Goal: Transaction & Acquisition: Purchase product/service

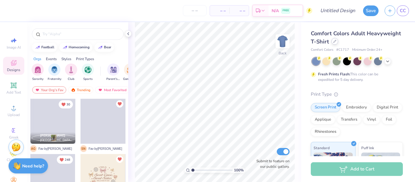
click at [338, 43] on div at bounding box center [334, 41] width 7 height 7
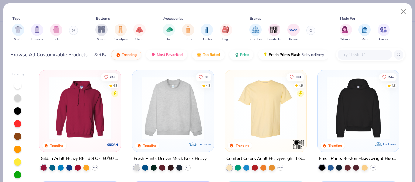
click at [19, 125] on div at bounding box center [17, 123] width 7 height 7
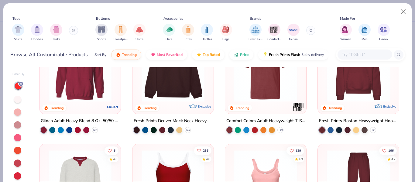
scroll to position [3, 0]
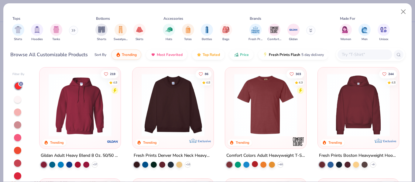
click at [253, 163] on div at bounding box center [255, 164] width 6 height 6
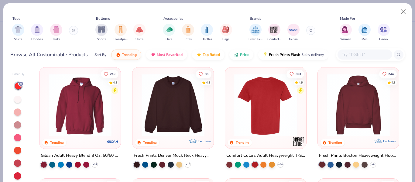
click at [20, 83] on icon at bounding box center [21, 84] width 4 height 4
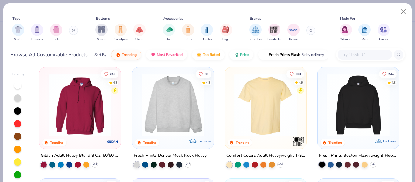
click at [17, 108] on div at bounding box center [17, 110] width 7 height 7
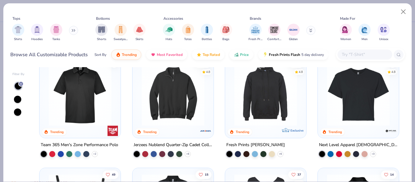
scroll to position [776, 0]
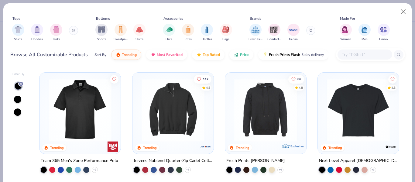
click at [358, 124] on img at bounding box center [358, 110] width 69 height 63
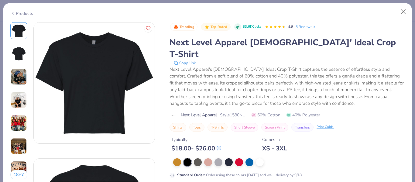
click at [15, 70] on img at bounding box center [19, 77] width 16 height 16
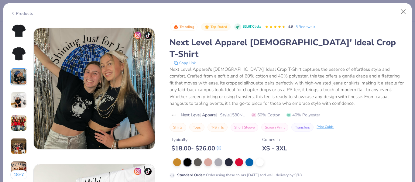
scroll to position [272, 0]
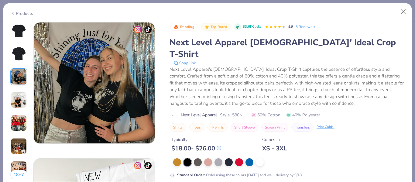
click at [19, 94] on img at bounding box center [19, 100] width 16 height 16
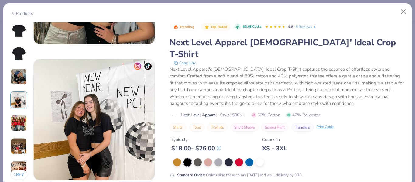
scroll to position [408, 0]
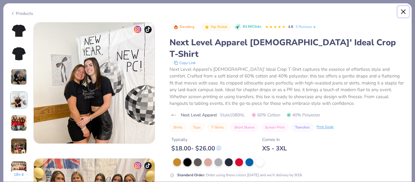
click at [402, 16] on button "Close" at bounding box center [403, 12] width 12 height 12
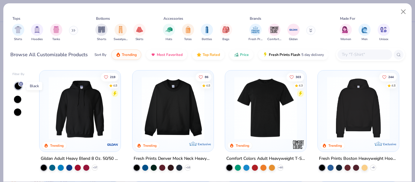
click at [22, 84] on line at bounding box center [21, 84] width 2 height 2
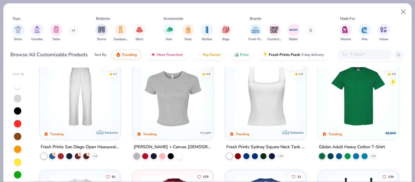
scroll to position [235, 0]
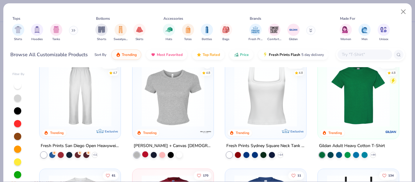
click at [142, 153] on div at bounding box center [145, 154] width 6 height 6
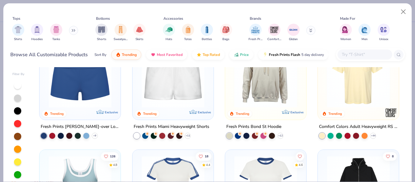
scroll to position [481, 0]
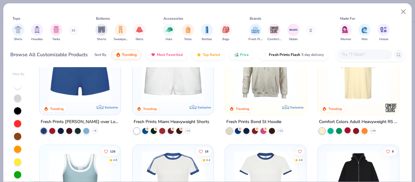
click at [344, 131] on div at bounding box center [347, 130] width 6 height 6
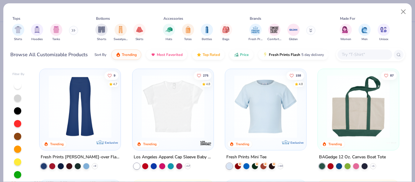
scroll to position [677, 0]
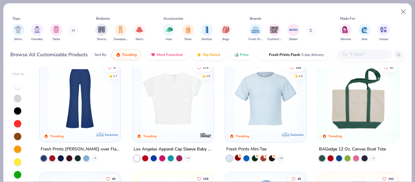
click at [235, 158] on div at bounding box center [238, 158] width 6 height 6
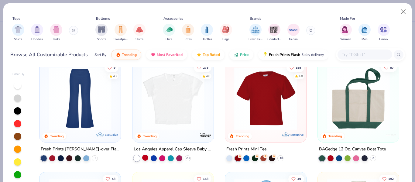
click at [143, 157] on div at bounding box center [145, 158] width 6 height 6
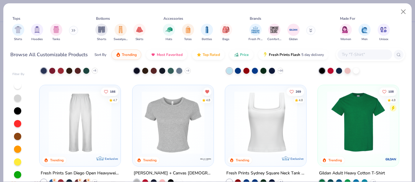
scroll to position [227, 0]
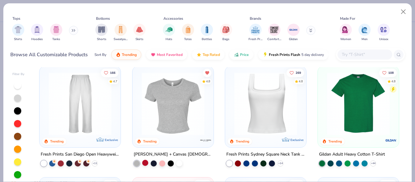
click at [142, 162] on div at bounding box center [145, 163] width 6 height 6
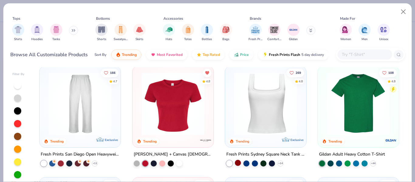
click at [236, 164] on div at bounding box center [238, 163] width 6 height 6
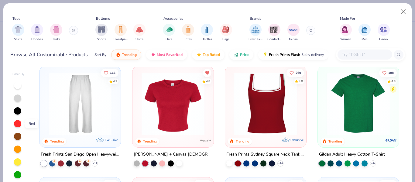
click at [16, 123] on div at bounding box center [17, 123] width 7 height 7
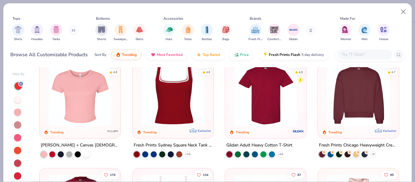
scroll to position [230, 0]
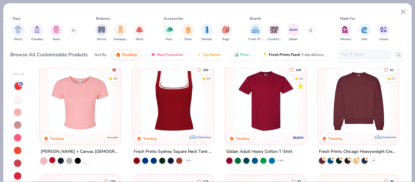
click at [50, 159] on div at bounding box center [52, 160] width 6 height 6
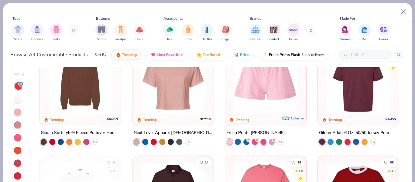
scroll to position [950, 0]
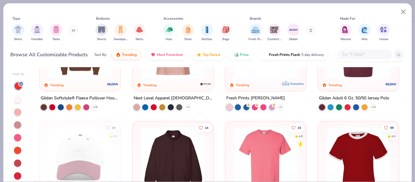
drag, startPoint x: 399, startPoint y: 172, endPoint x: 400, endPoint y: 181, distance: 8.3
click at [400, 181] on div "47 4.8 Trending Bella + Canvas [DEMOGRAPHIC_DATA]' Micro Ribbed Racerback Tank …" at bounding box center [219, 158] width 371 height 182
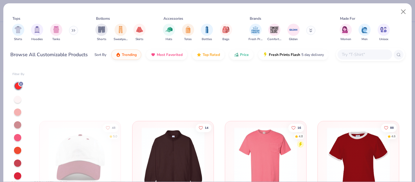
scroll to position [1183, 0]
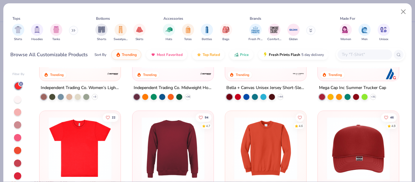
click at [74, 28] on button at bounding box center [73, 30] width 9 height 9
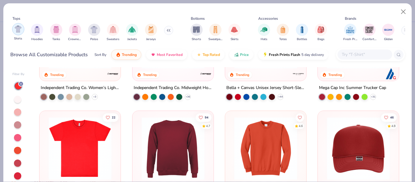
click at [20, 32] on img "filter for Shirts" at bounding box center [18, 29] width 7 height 7
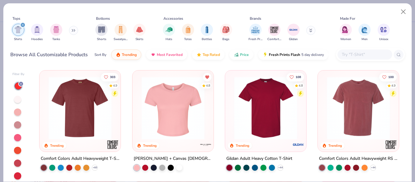
scroll to position [199, 0]
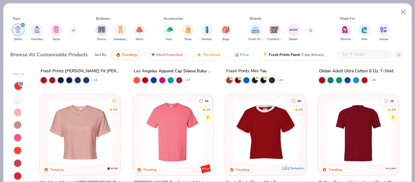
drag, startPoint x: 400, startPoint y: 155, endPoint x: 397, endPoint y: 164, distance: 10.2
click at [397, 164] on div "303 4.9 Trending Comfort Colors Adult Heavyweight T-Shirt + 60 4.8 Trending [PE…" at bounding box center [219, 158] width 371 height 182
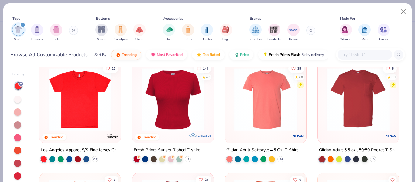
scroll to position [346, 0]
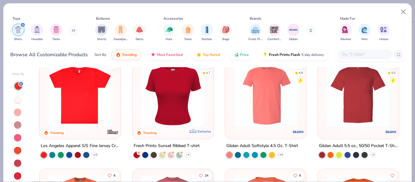
click at [137, 153] on circle at bounding box center [139, 153] width 4 height 4
click at [156, 127] on div at bounding box center [172, 97] width 75 height 72
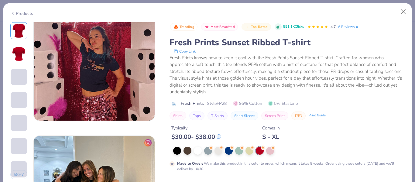
scroll to position [362, 0]
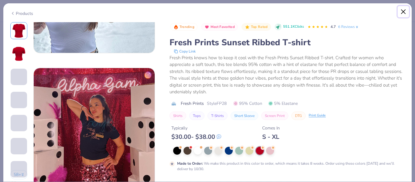
click at [403, 12] on button "Close" at bounding box center [403, 12] width 12 height 12
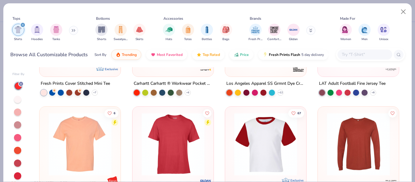
scroll to position [852, 0]
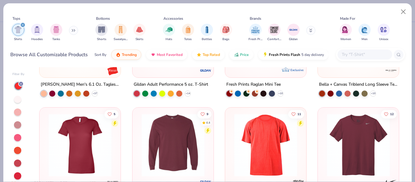
click at [24, 25] on icon "filter for Shirts" at bounding box center [23, 25] width 2 height 2
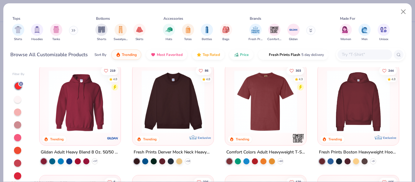
scroll to position [211, 0]
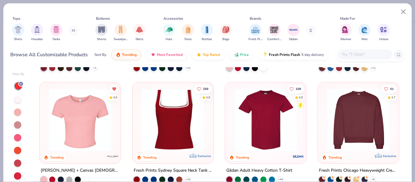
click at [82, 113] on img at bounding box center [80, 119] width 69 height 63
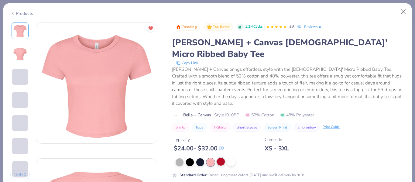
click at [222, 158] on div at bounding box center [221, 162] width 8 height 8
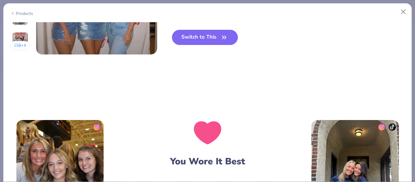
scroll to position [925, 0]
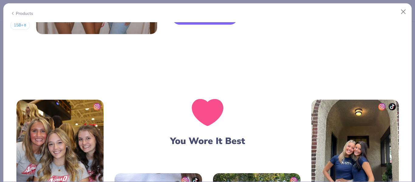
click at [220, 23] on button "Switch to This" at bounding box center [205, 16] width 66 height 15
click at [227, 24] on button "Switch to This" at bounding box center [205, 16] width 66 height 15
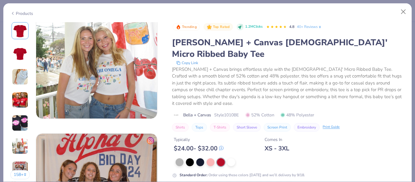
drag, startPoint x: 405, startPoint y: 79, endPoint x: 410, endPoint y: 83, distance: 6.9
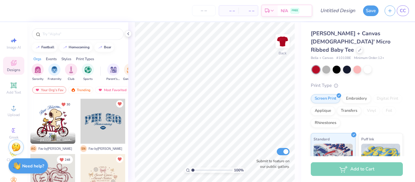
click at [409, 81] on div "Bella + Canvas [DEMOGRAPHIC_DATA]' Micro Ribbed Baby Tee Bella + Canvas # 1010B…" at bounding box center [358, 146] width 114 height 248
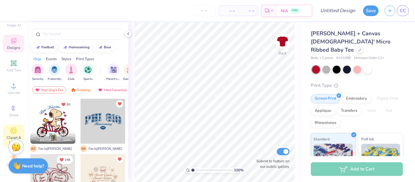
click at [12, 124] on div "Clipart & logos" at bounding box center [13, 135] width 21 height 23
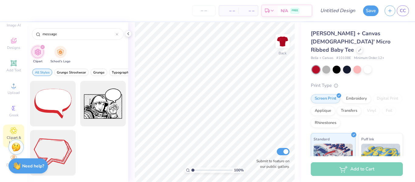
type input "message"
click at [42, 46] on icon "filter for Clipart" at bounding box center [42, 47] width 2 height 2
click at [14, 35] on div "Designs" at bounding box center [13, 44] width 21 height 18
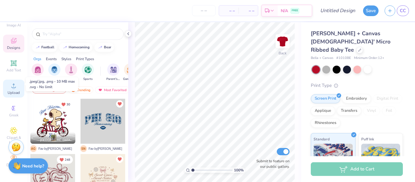
click at [9, 90] on span "Upload" at bounding box center [14, 92] width 12 height 5
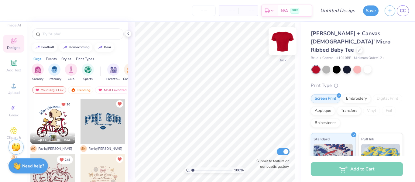
click at [290, 45] on img at bounding box center [282, 41] width 24 height 24
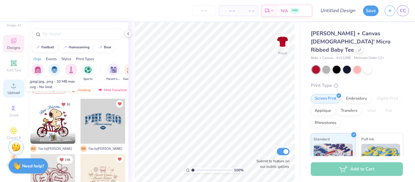
click at [13, 83] on icon at bounding box center [13, 85] width 7 height 7
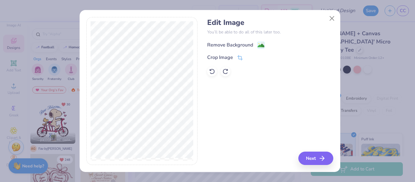
click at [230, 44] on div "Remove Background" at bounding box center [230, 44] width 46 height 7
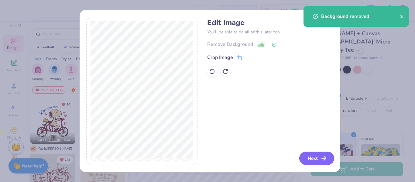
click at [309, 156] on button "Next" at bounding box center [316, 157] width 35 height 13
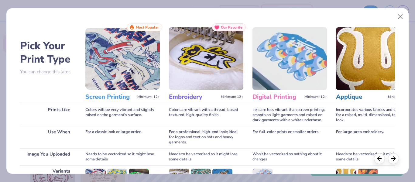
click at [123, 93] on h3 "Screen Printing" at bounding box center [109, 97] width 49 height 8
click at [123, 97] on h3 "Screen Printing" at bounding box center [109, 97] width 49 height 8
click at [391, 158] on icon at bounding box center [393, 157] width 7 height 7
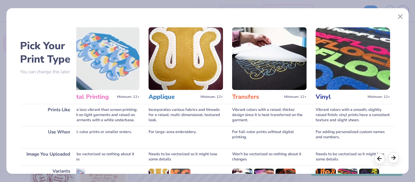
click at [391, 158] on icon at bounding box center [393, 157] width 7 height 7
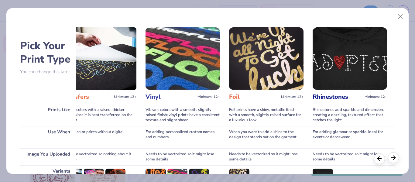
scroll to position [0, 359]
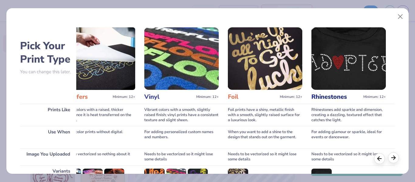
click at [391, 158] on icon at bounding box center [393, 157] width 7 height 7
click at [378, 159] on icon at bounding box center [379, 157] width 7 height 7
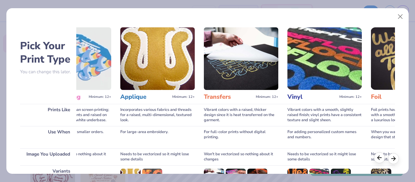
click at [378, 159] on icon at bounding box center [379, 157] width 7 height 7
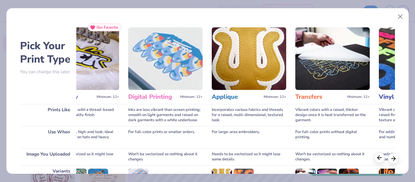
click at [378, 159] on icon at bounding box center [379, 157] width 7 height 7
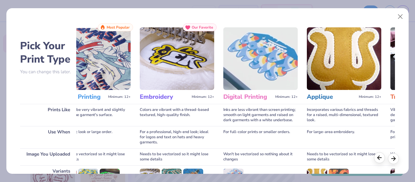
scroll to position [0, 0]
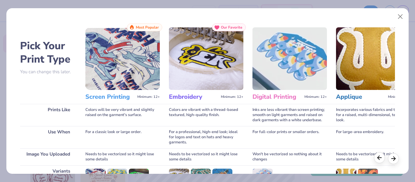
click at [378, 159] on icon at bounding box center [379, 157] width 7 height 7
click at [148, 96] on span "Minimum: 12+" at bounding box center [148, 97] width 22 height 4
click at [75, 97] on div at bounding box center [48, 97] width 56 height 14
click at [109, 93] on h3 "Screen Printing" at bounding box center [109, 97] width 49 height 8
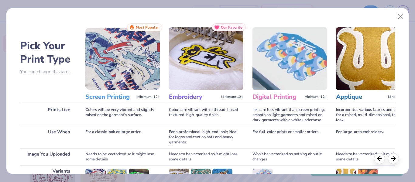
click at [156, 26] on span "Most Popular" at bounding box center [147, 27] width 23 height 4
click at [154, 91] on div "Screen Printing Minimum: 12+" at bounding box center [122, 97] width 74 height 14
click at [75, 63] on h2 "Pick Your Print Type" at bounding box center [48, 52] width 56 height 27
click at [62, 68] on div "Pick Your Print Type You can change this later." at bounding box center [48, 56] width 56 height 66
click at [400, 17] on button "Close" at bounding box center [400, 17] width 12 height 12
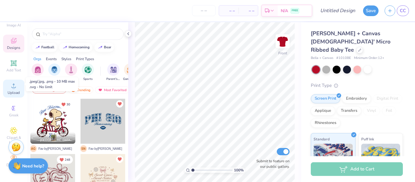
click at [8, 90] on span "Upload" at bounding box center [14, 92] width 12 height 5
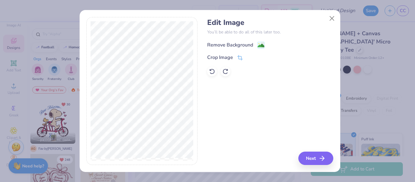
click at [217, 47] on div "Remove Background" at bounding box center [230, 44] width 46 height 7
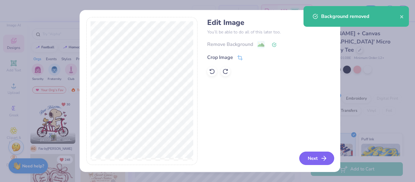
click at [312, 159] on button "Next" at bounding box center [316, 157] width 35 height 13
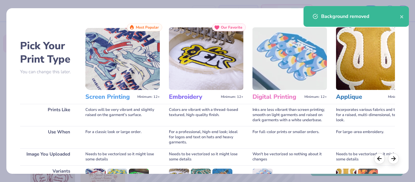
click at [101, 128] on div "For a classic look or large order." at bounding box center [122, 137] width 74 height 22
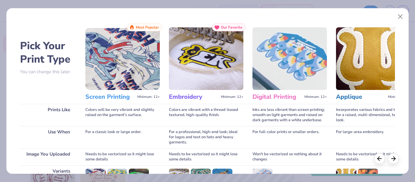
click at [141, 159] on div "Needs to be vectorized so it might lose some details" at bounding box center [122, 156] width 74 height 17
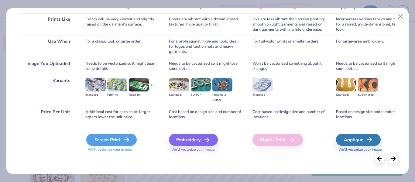
click at [123, 139] on icon at bounding box center [126, 139] width 7 height 7
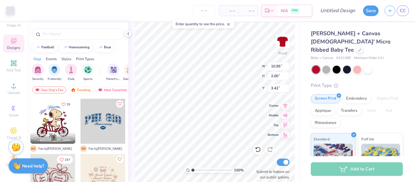
type input "3.42"
type input "10.29"
type input "1.88"
type input "14.33"
type input "8.34"
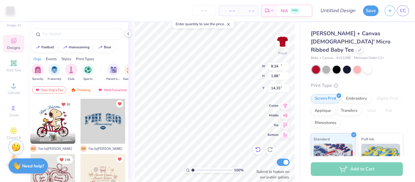
type input "1.52"
type input "13.58"
click at [13, 85] on div "Upload" at bounding box center [13, 89] width 21 height 18
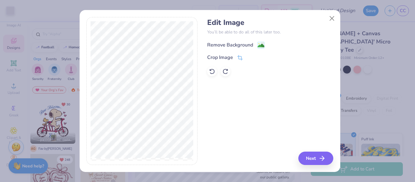
click at [235, 47] on div "Remove Background" at bounding box center [230, 44] width 46 height 7
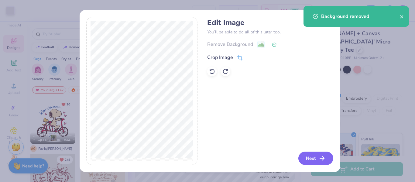
click at [322, 159] on icon "button" at bounding box center [321, 158] width 7 height 7
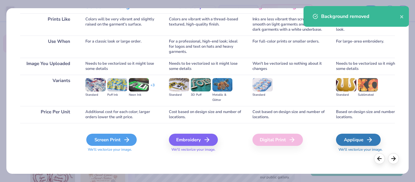
click at [111, 139] on div "Screen Print" at bounding box center [111, 140] width 50 height 12
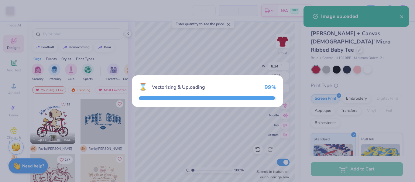
type input "10.95"
type input "2.70"
type input "7.90"
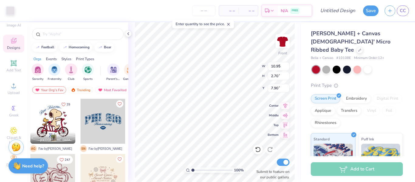
type input "7.55"
type input "1.86"
type input "6.80"
click at [366, 65] on div at bounding box center [367, 69] width 8 height 8
click at [367, 65] on div at bounding box center [367, 69] width 8 height 8
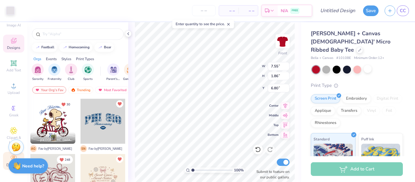
click at [5, 152] on div "Decorate" at bounding box center [13, 161] width 21 height 18
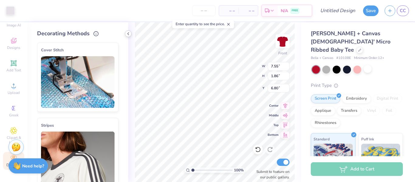
click at [128, 33] on icon at bounding box center [128, 33] width 5 height 5
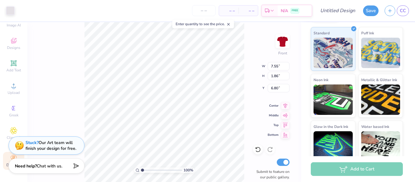
scroll to position [0, 0]
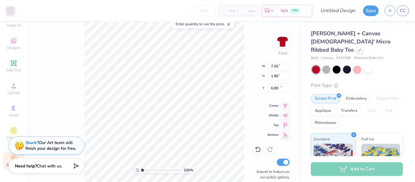
type input "8.34"
type input "1.52"
type input "13.58"
type input "7.55"
type input "1.86"
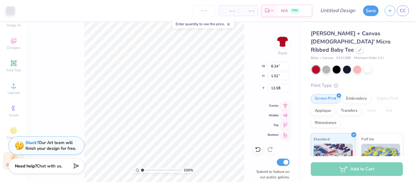
type input "6.80"
type input "7.55"
type input "1.86"
type input "6.80"
type input "3.95"
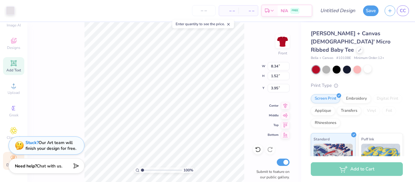
click at [12, 60] on icon at bounding box center [14, 63] width 6 height 6
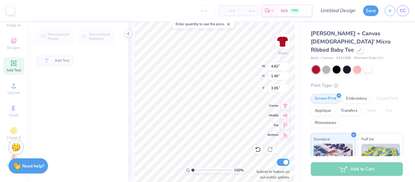
type input "4.82"
type input "1.40"
type input "8.55"
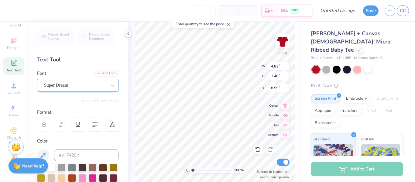
click at [74, 88] on div "Super Dream" at bounding box center [75, 84] width 64 height 9
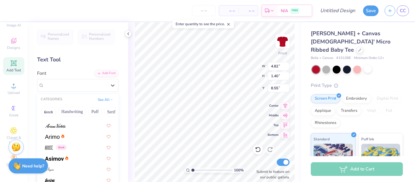
scroll to position [188, 0]
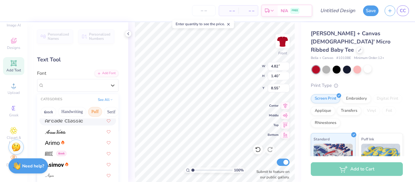
click at [97, 109] on button "Puff" at bounding box center [95, 112] width 14 height 10
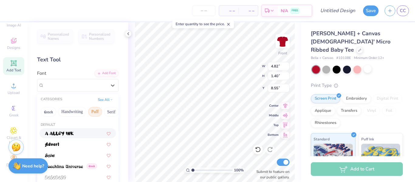
click at [91, 109] on button "Puff" at bounding box center [95, 112] width 14 height 10
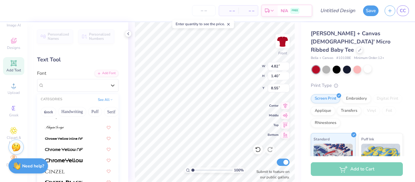
scroll to position [665, 0]
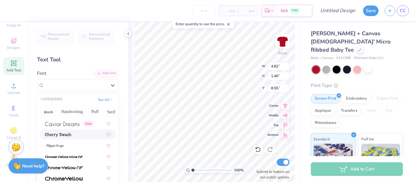
click at [72, 135] on div at bounding box center [78, 134] width 66 height 6
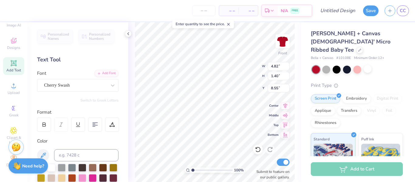
scroll to position [5, 1]
type textarea "T"
type textarea "XOXO, Alpha Sigma Alpha"
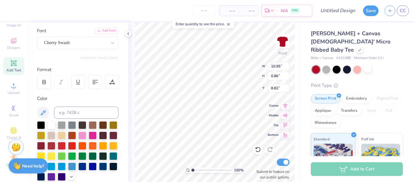
scroll to position [65, 0]
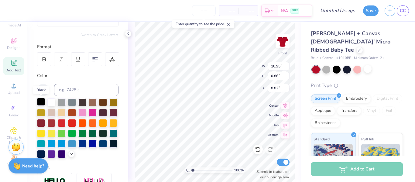
click at [38, 101] on div at bounding box center [41, 102] width 8 height 8
type input "8.28"
type input "0.65"
type input "14.02"
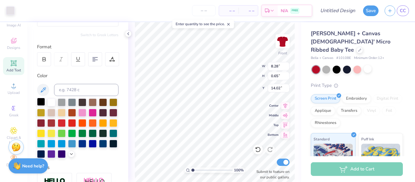
type input "8.34"
type input "1.52"
type input "13.58"
type input "8.82"
type input "1.61"
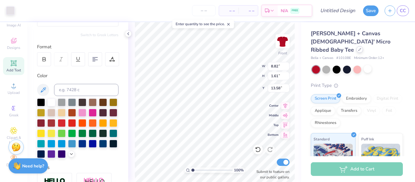
click at [359, 48] on icon at bounding box center [359, 49] width 3 height 3
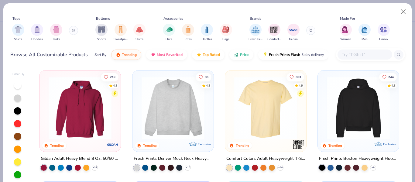
click at [21, 123] on div at bounding box center [18, 124] width 8 height 8
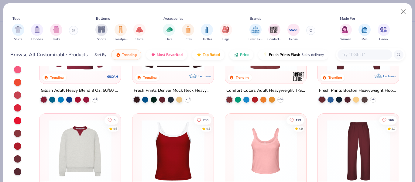
scroll to position [159, 0]
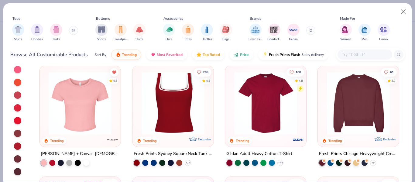
click at [400, 88] on div "219 4.8 Trending Gildan Adult Heavy Blend 8 Oz. 50/50 Hooded Sweatshirt + 37 86…" at bounding box center [219, 90] width 371 height 182
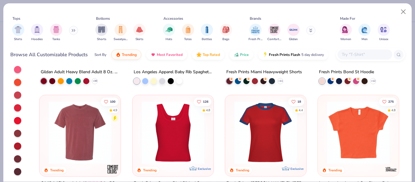
scroll to position [211, 0]
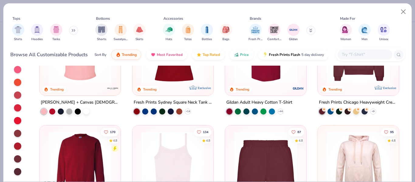
click at [339, 25] on div "Women Men Unisex" at bounding box center [365, 32] width 54 height 22
click at [342, 28] on img "filter for Women" at bounding box center [345, 29] width 7 height 7
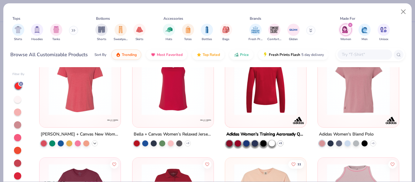
scroll to position [1464, 0]
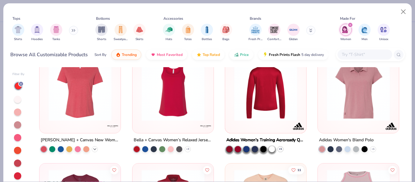
click at [92, 150] on icon at bounding box center [94, 149] width 5 height 5
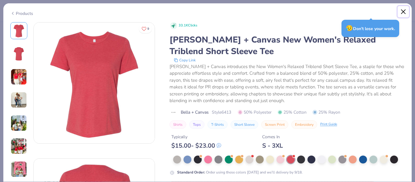
click at [403, 6] on button "Close" at bounding box center [403, 12] width 12 height 12
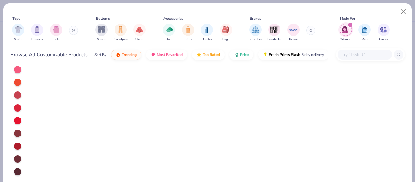
scroll to position [776, 0]
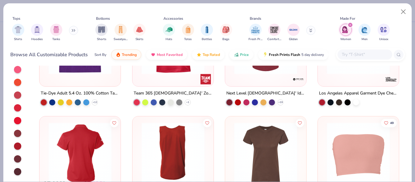
click at [317, 8] on div "Tops Shirts Hoodies Tanks Bottoms Shorts Sweatpants Skirts Accessories Hats Tot…" at bounding box center [207, 34] width 408 height 62
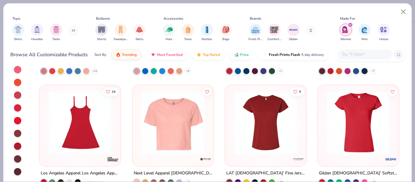
scroll to position [1146, 0]
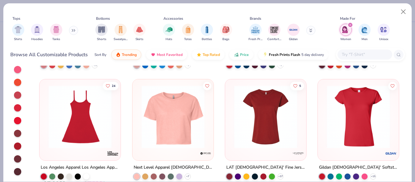
click at [349, 121] on img at bounding box center [358, 116] width 69 height 63
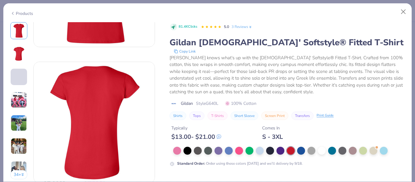
scroll to position [115, 0]
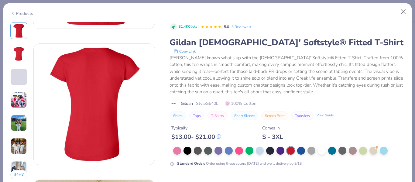
click at [22, 108] on img at bounding box center [19, 100] width 16 height 16
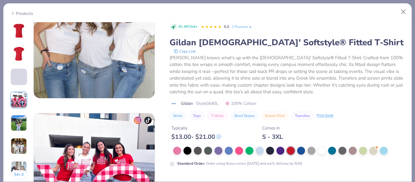
scroll to position [408, 0]
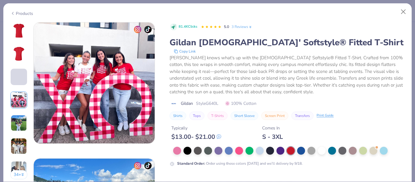
click at [21, 119] on img at bounding box center [19, 123] width 16 height 16
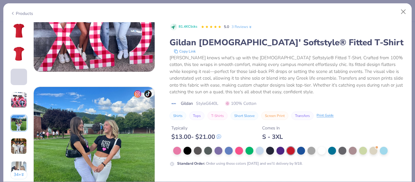
scroll to position [544, 0]
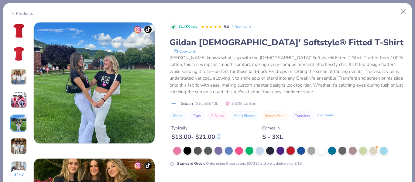
click at [21, 141] on img at bounding box center [19, 146] width 16 height 16
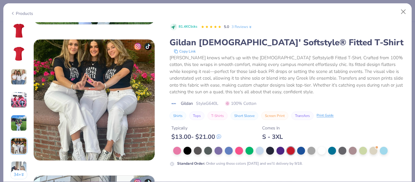
scroll to position [680, 0]
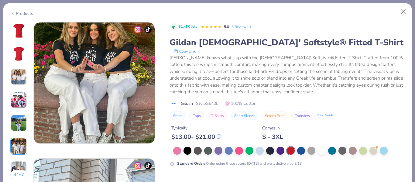
click at [293, 150] on div at bounding box center [291, 151] width 8 height 8
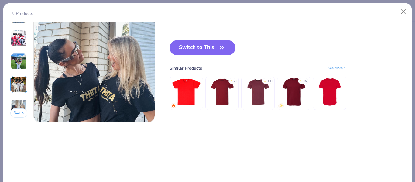
scroll to position [822, 0]
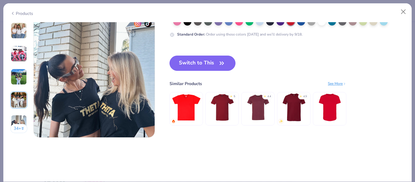
click at [207, 58] on button "Switch to This" at bounding box center [202, 63] width 66 height 15
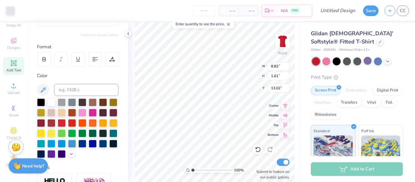
type input "14.72"
type input "8.28"
type input "0.65"
type input "15.20"
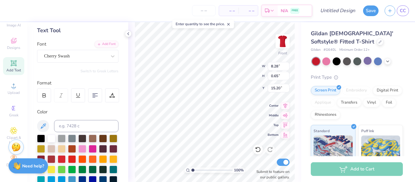
scroll to position [24, 0]
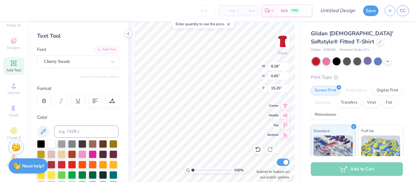
click at [94, 63] on div "Cherry Swash" at bounding box center [75, 61] width 64 height 9
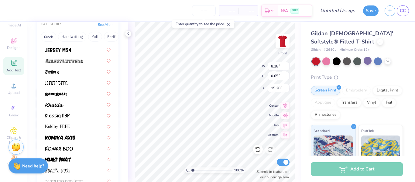
scroll to position [1694, 0]
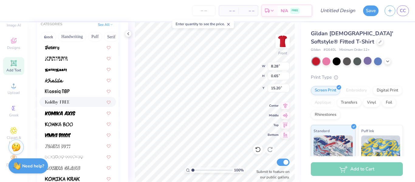
click at [58, 103] on img at bounding box center [57, 102] width 25 height 4
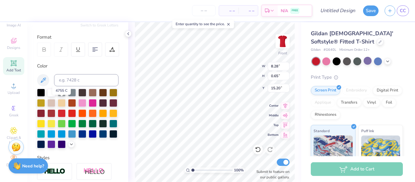
type input "6.99"
type input "0.60"
type input "15.23"
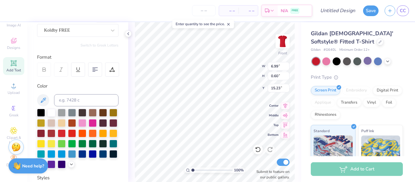
scroll to position [42, 0]
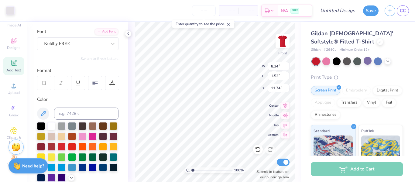
type input "11.74"
